Goal: Information Seeking & Learning: Learn about a topic

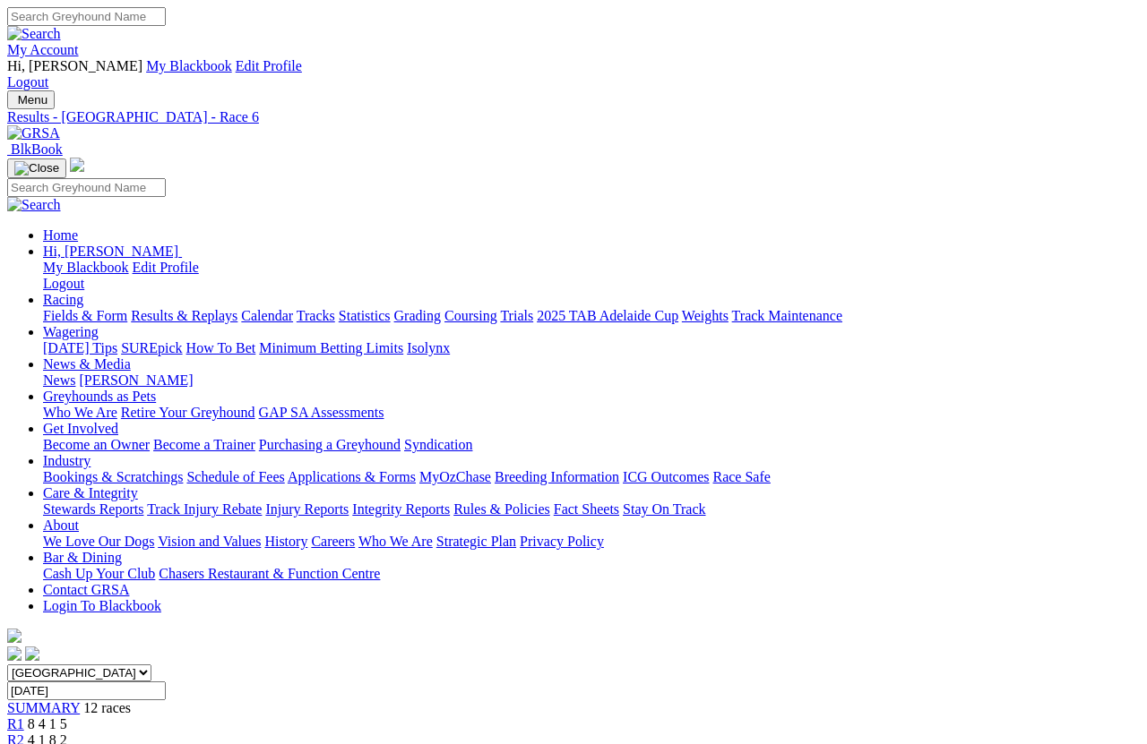
click at [131, 357] on link "News & Media" at bounding box center [87, 364] width 88 height 15
click at [75, 373] on link "News" at bounding box center [59, 380] width 32 height 15
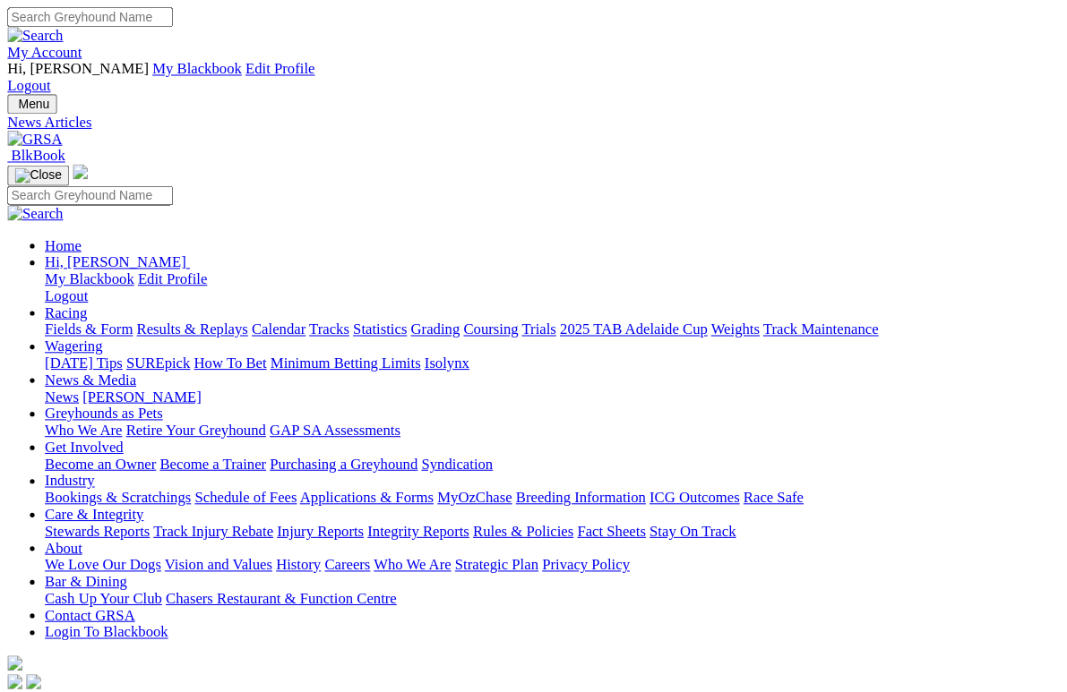
scroll to position [213, 0]
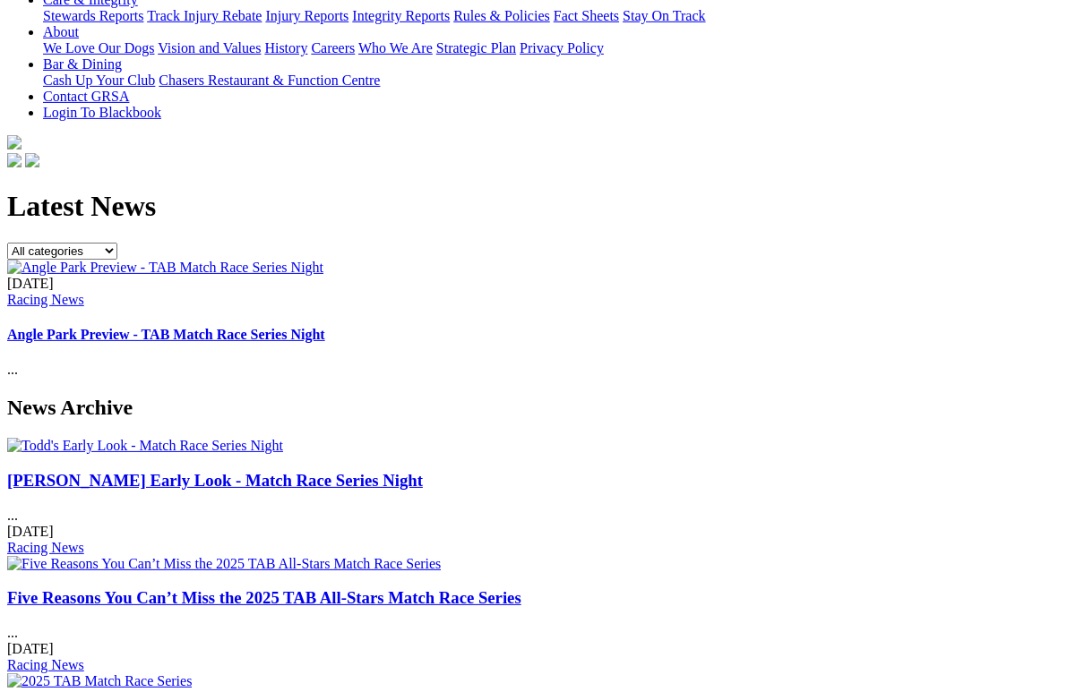
scroll to position [494, 0]
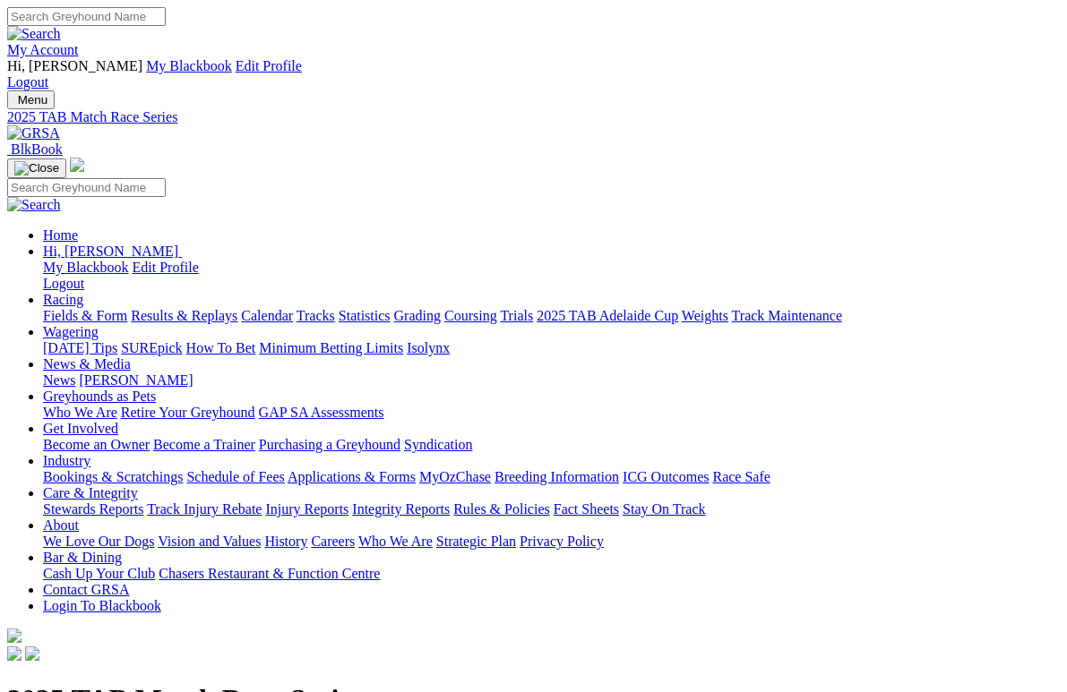
click at [193, 373] on link "[PERSON_NAME]" at bounding box center [136, 380] width 114 height 15
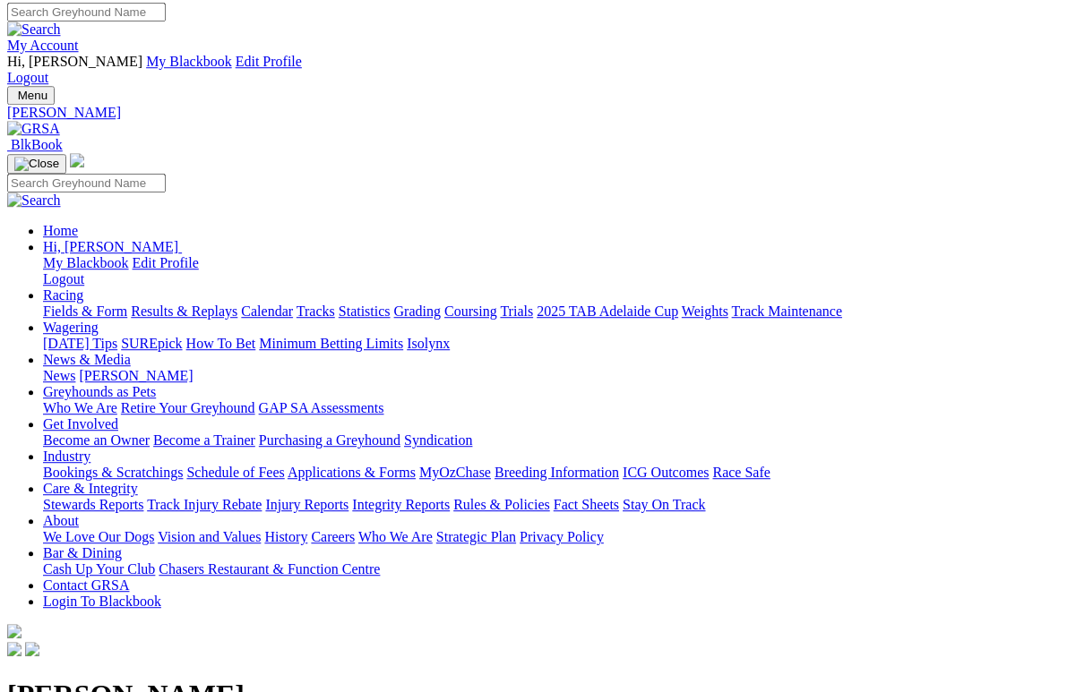
scroll to position [4, 0]
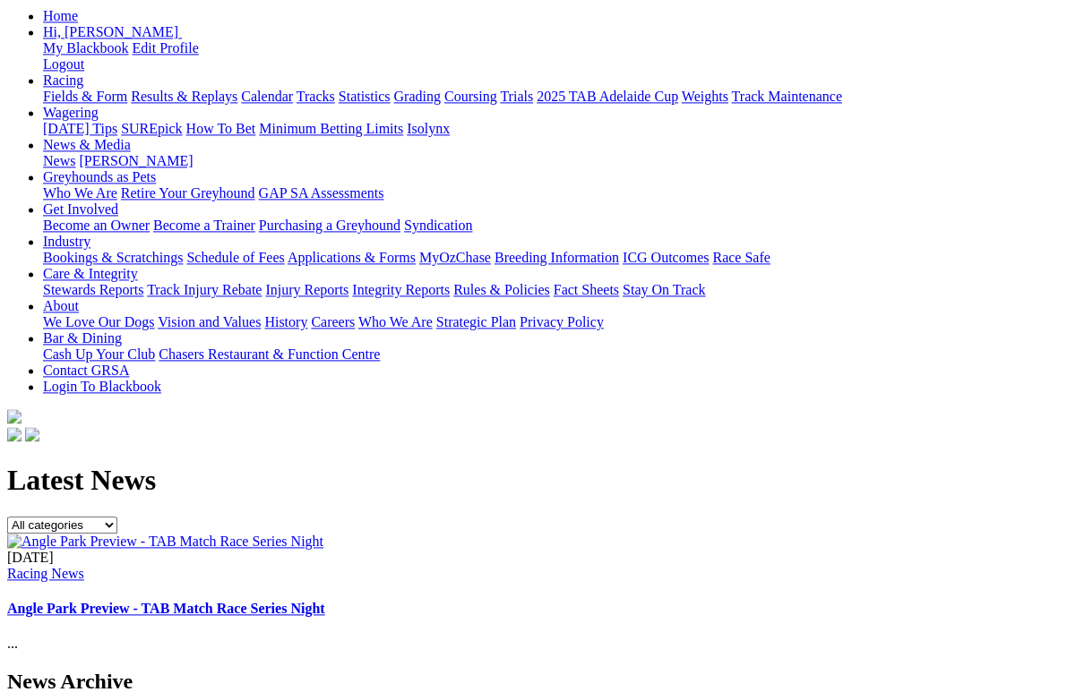
scroll to position [224, 0]
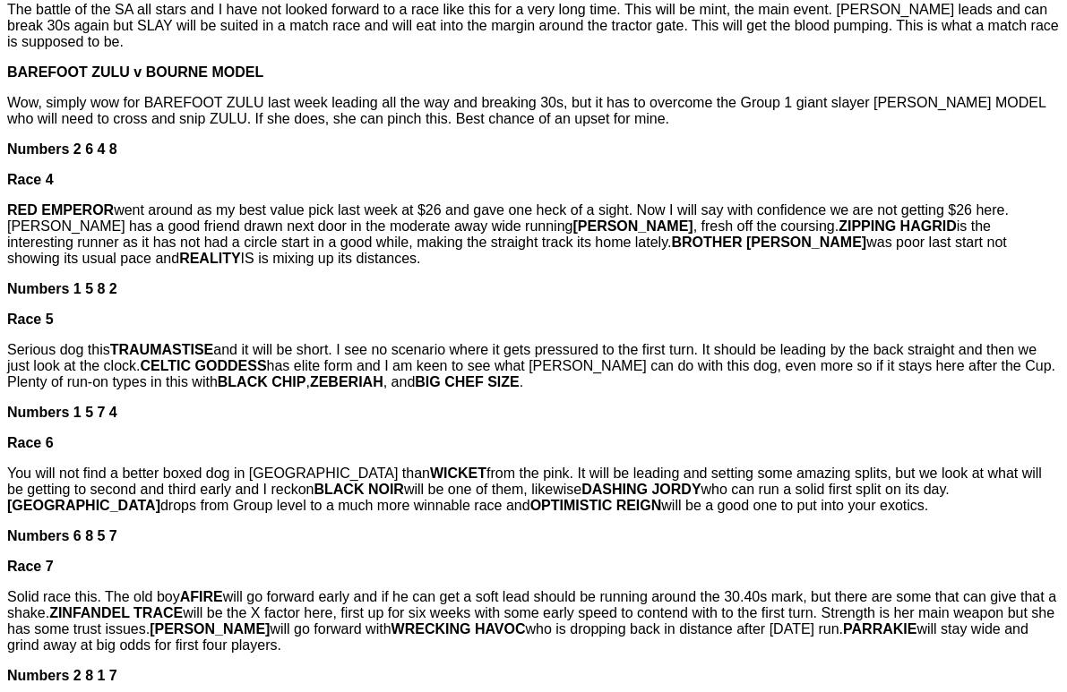
scroll to position [1225, 0]
